Goal: Register for event/course: Register for event/course

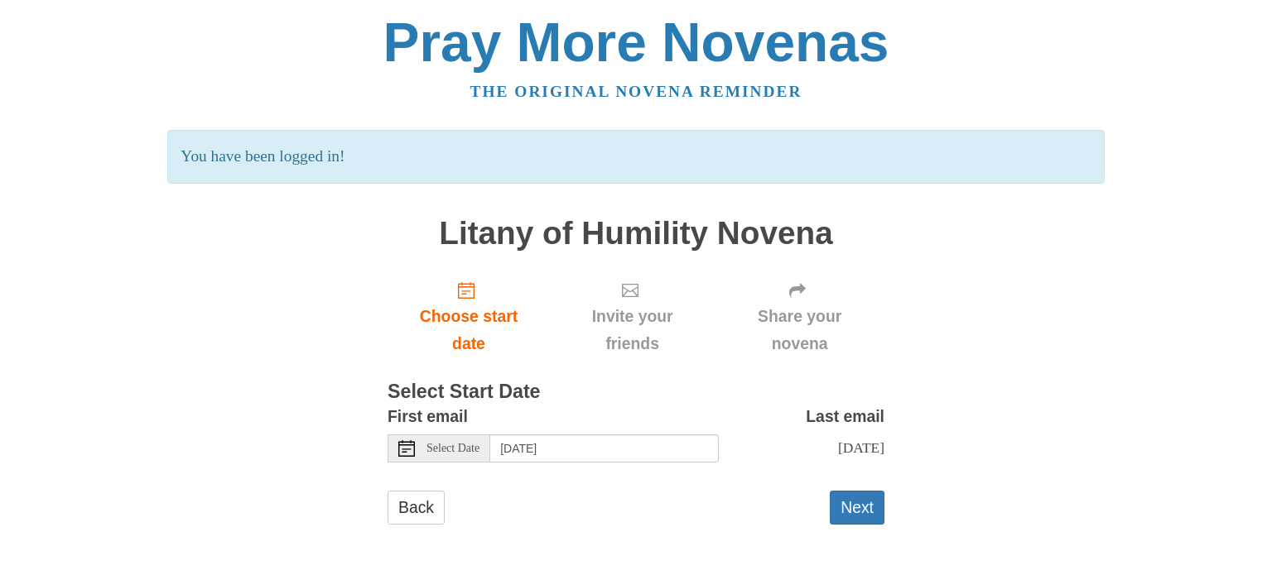
click at [404, 450] on icon at bounding box center [406, 448] width 17 height 17
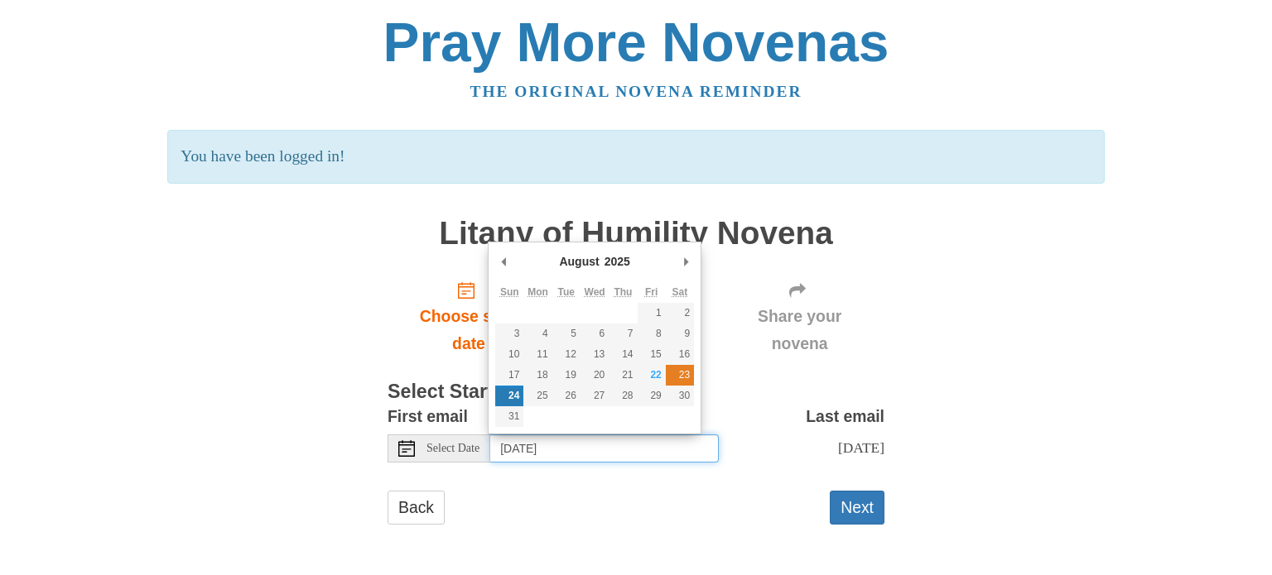
type input "Saturday, August 23rd"
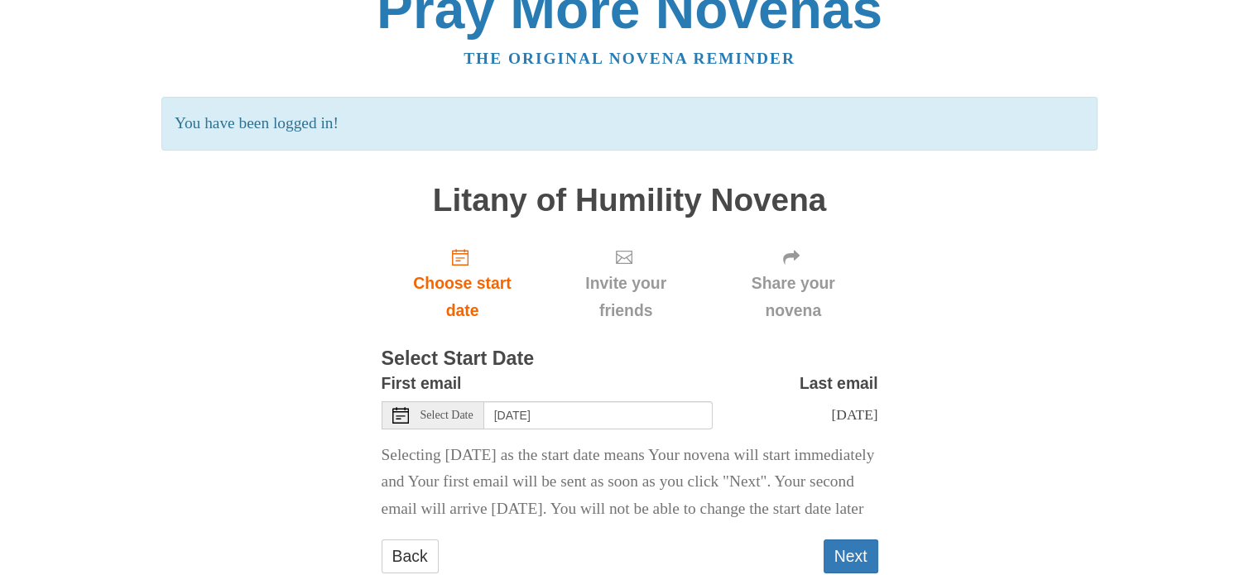
scroll to position [106, 0]
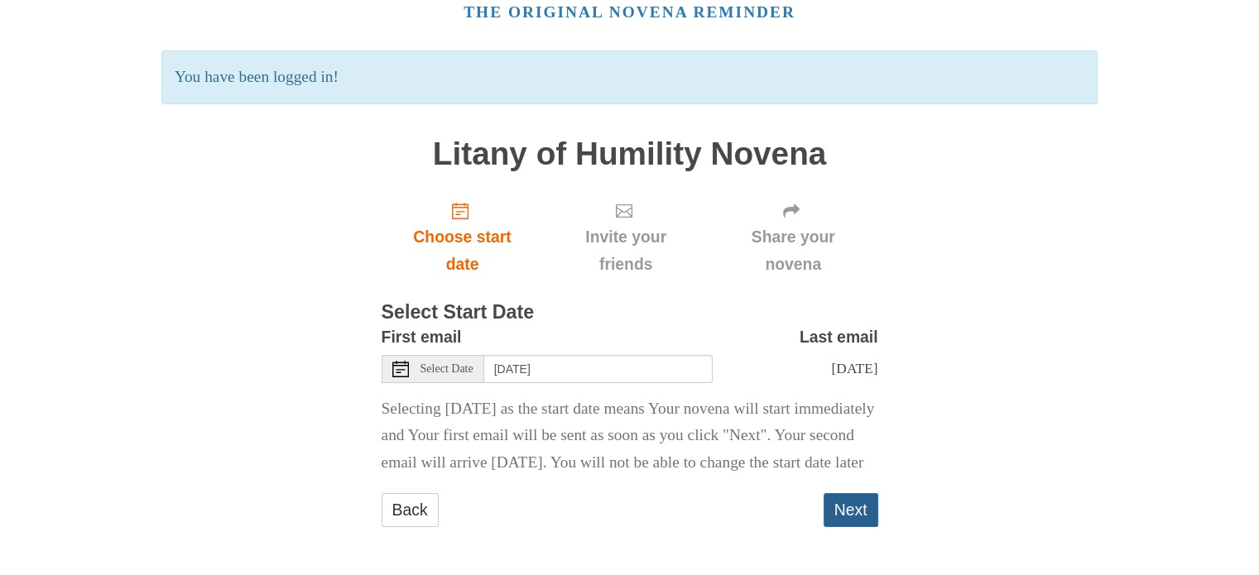
click at [858, 521] on button "Next" at bounding box center [851, 510] width 55 height 34
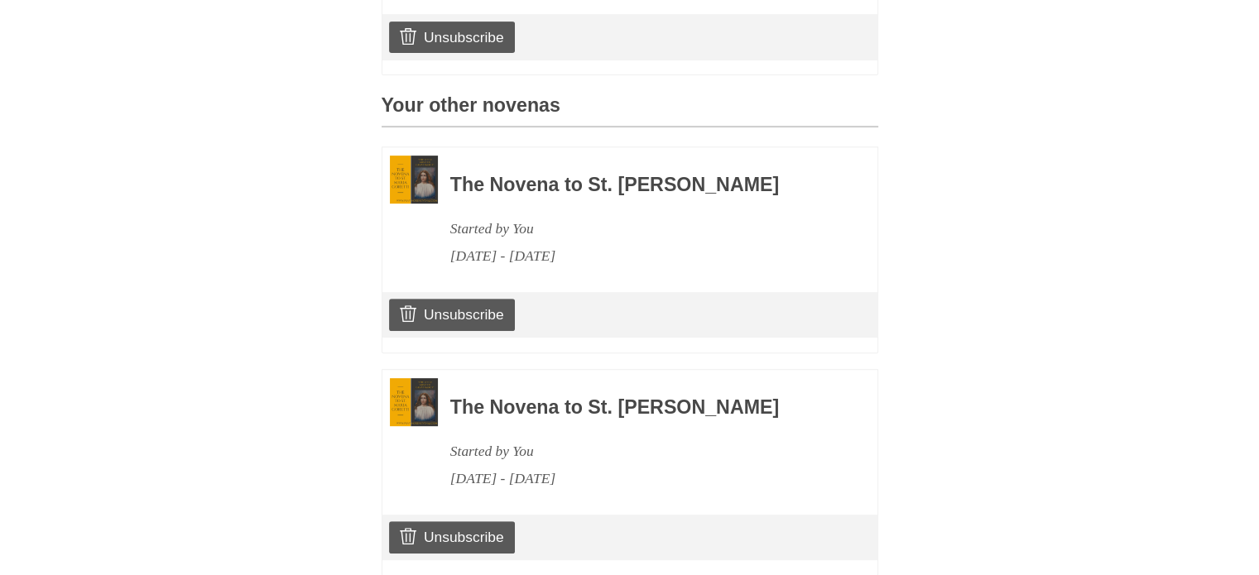
scroll to position [652, 0]
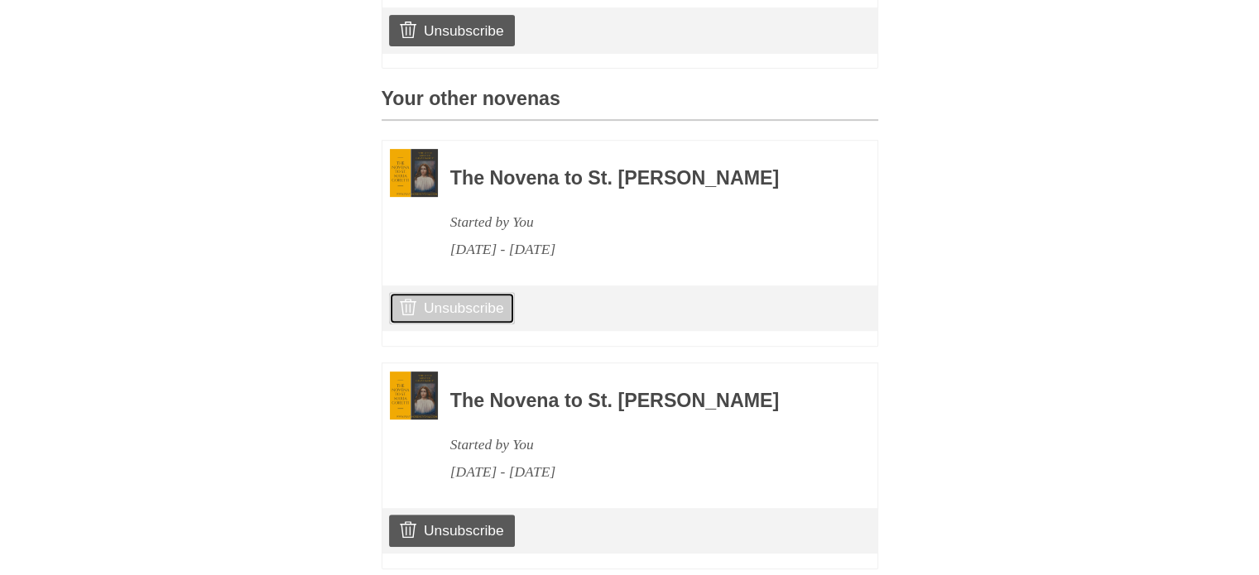
click at [477, 311] on link "Unsubscribe" at bounding box center [451, 307] width 125 height 31
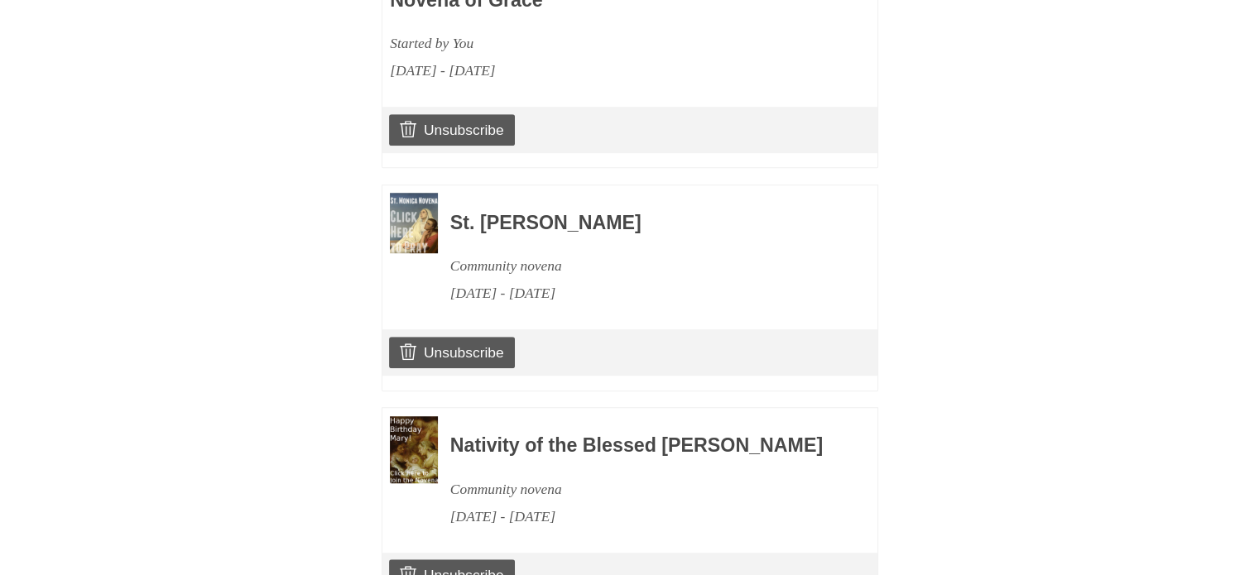
scroll to position [1283, 0]
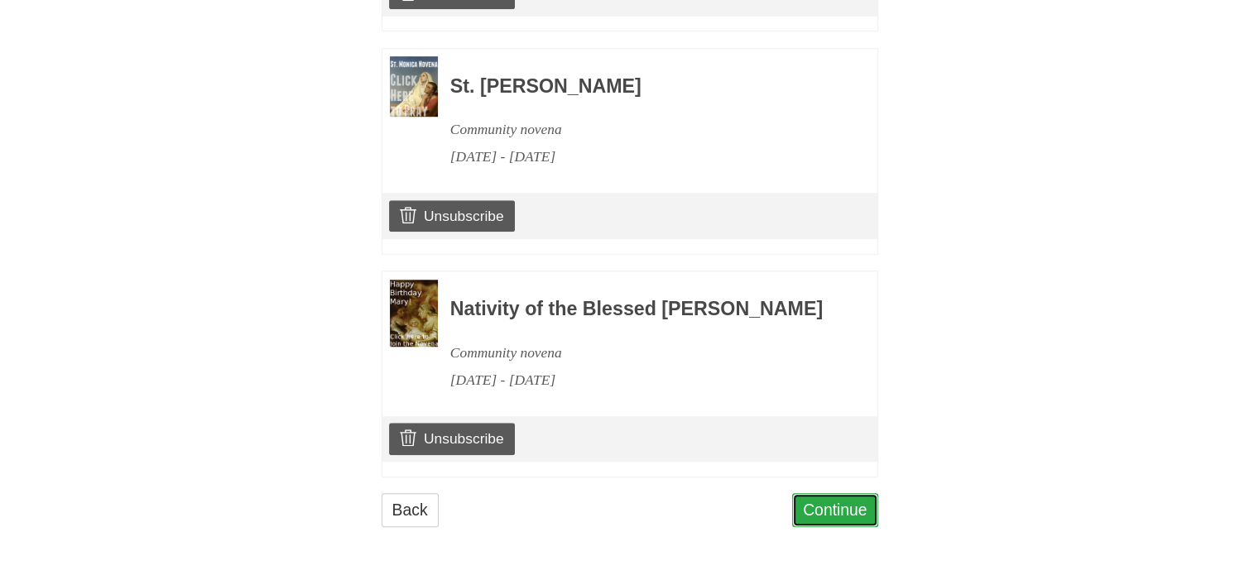
click at [864, 509] on link "Continue" at bounding box center [835, 510] width 86 height 34
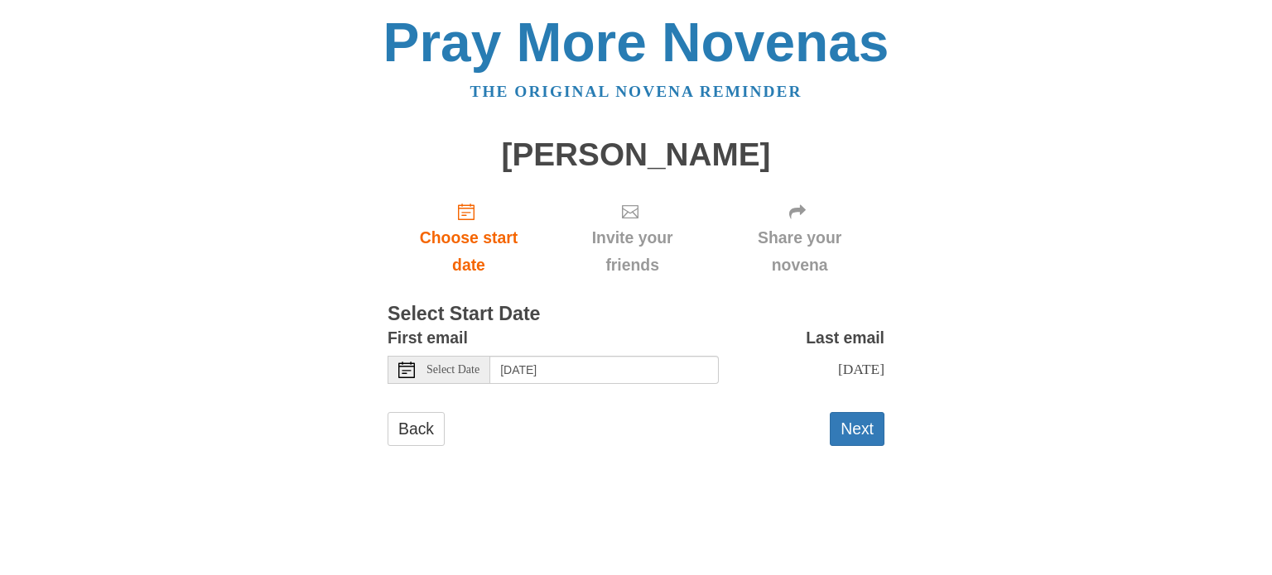
click at [401, 372] on icon at bounding box center [406, 370] width 17 height 17
click at [412, 371] on icon at bounding box center [406, 370] width 17 height 17
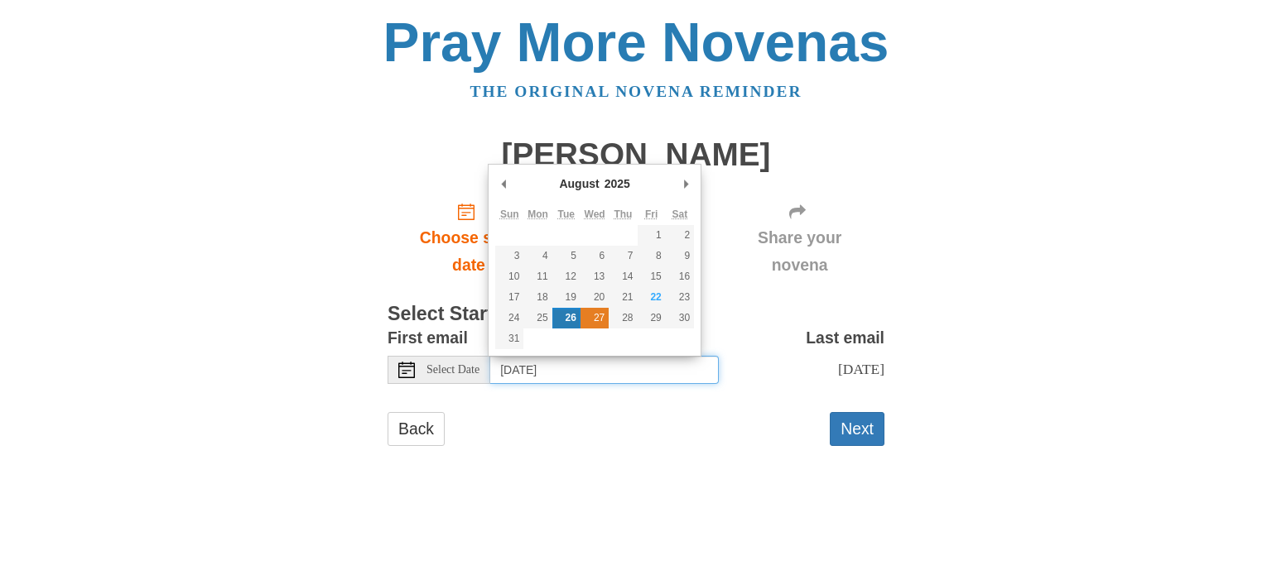
type input "[DATE]"
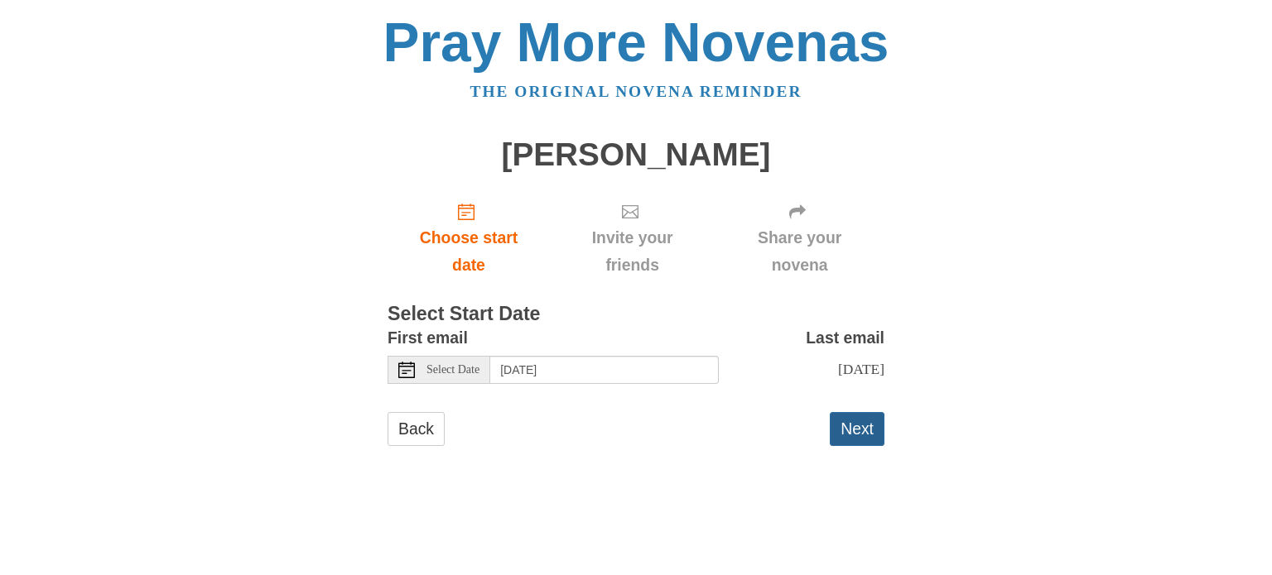
click at [859, 430] on button "Next" at bounding box center [857, 429] width 55 height 34
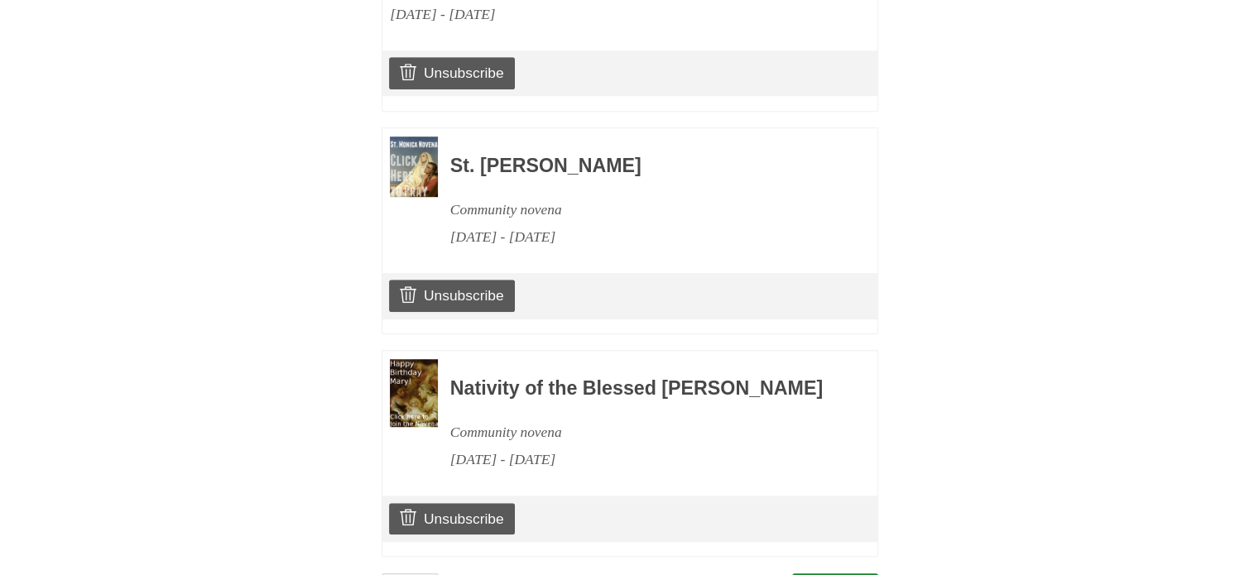
scroll to position [1206, 0]
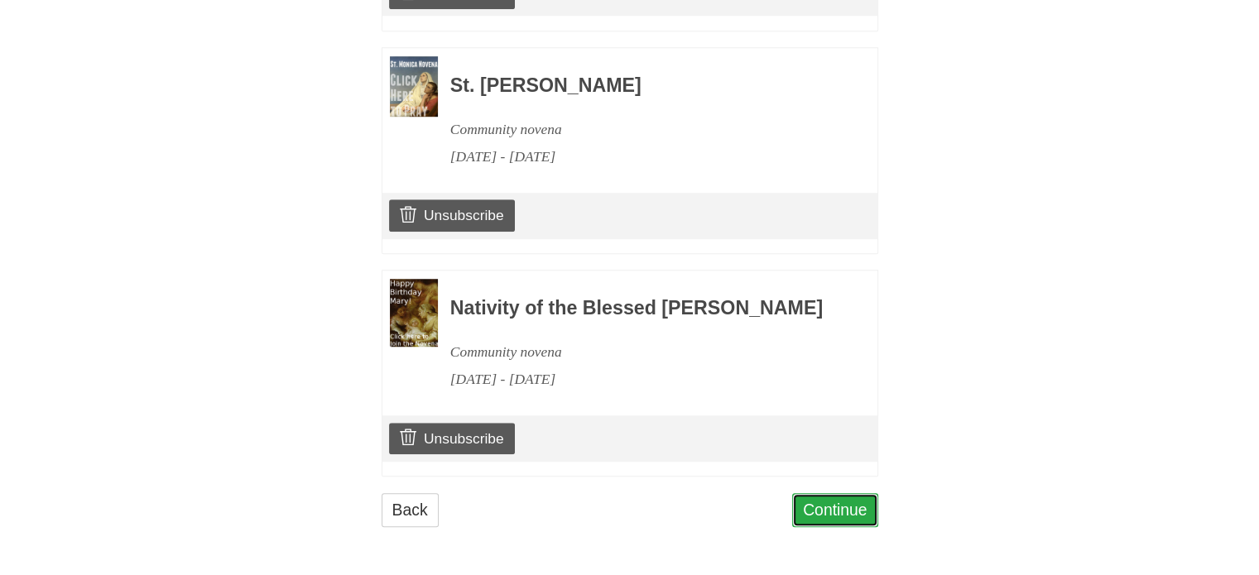
click at [828, 503] on link "Continue" at bounding box center [835, 510] width 86 height 34
